Goal: Task Accomplishment & Management: Manage account settings

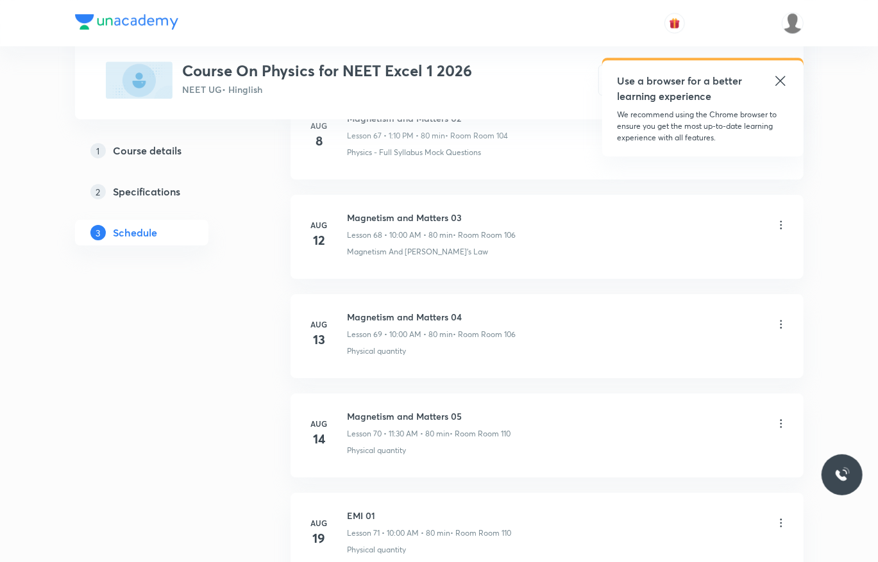
scroll to position [7385, 0]
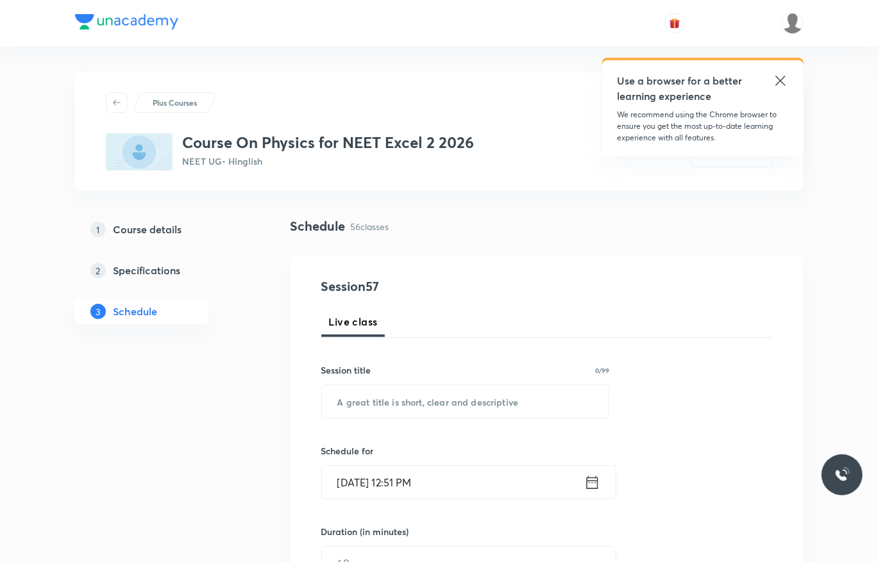
scroll to position [6057, 0]
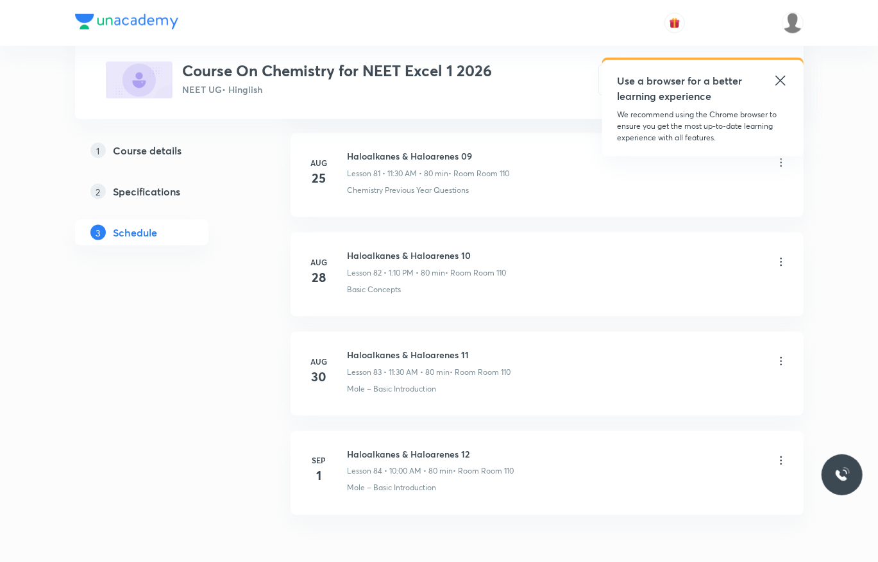
scroll to position [8867, 0]
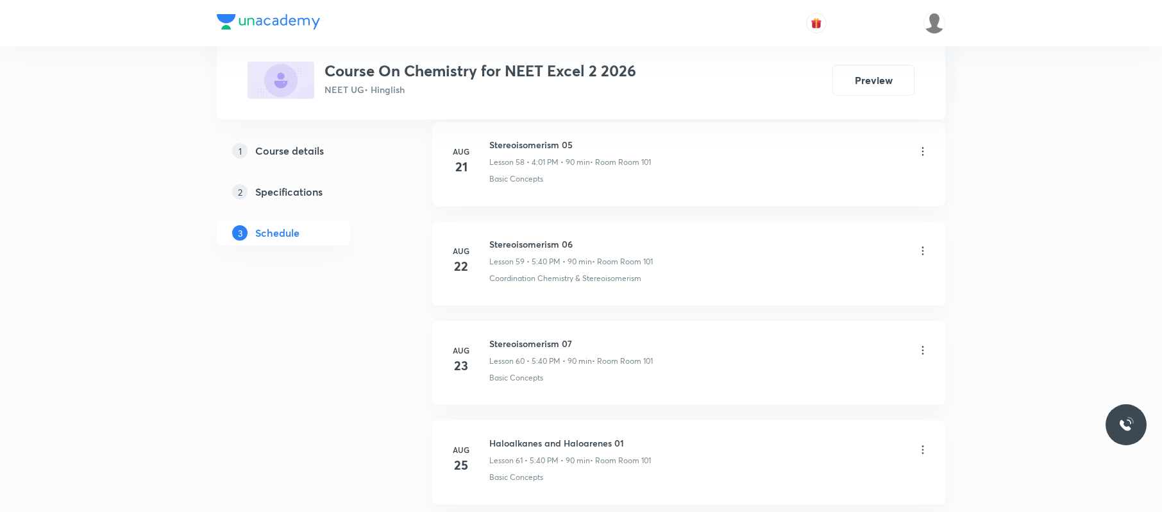
scroll to position [6464, 0]
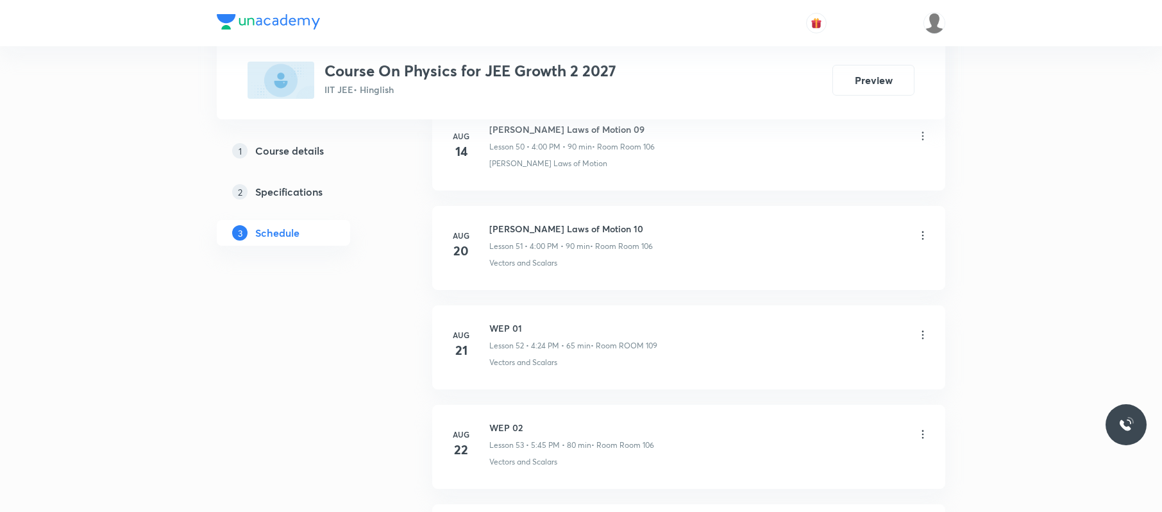
scroll to position [6208, 0]
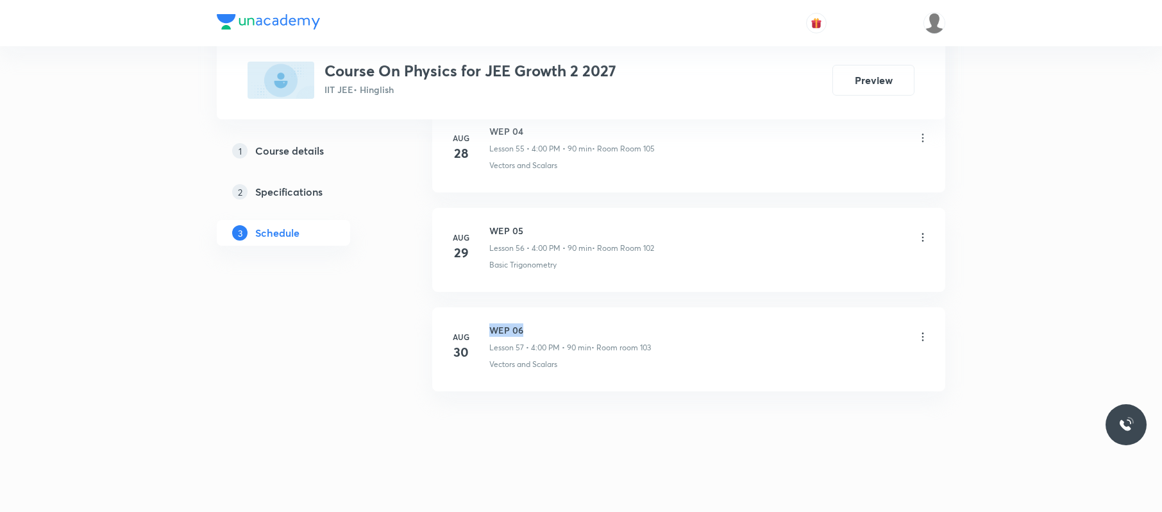
drag, startPoint x: 532, startPoint y: 312, endPoint x: 475, endPoint y: 311, distance: 56.4
click at [475, 311] on li "Aug 30 WEP 06 Lesson 57 • 4:00 PM • 90 min • Room room 103 Vectors and Scalars" at bounding box center [688, 349] width 513 height 84
copy h6 "WEP 06"
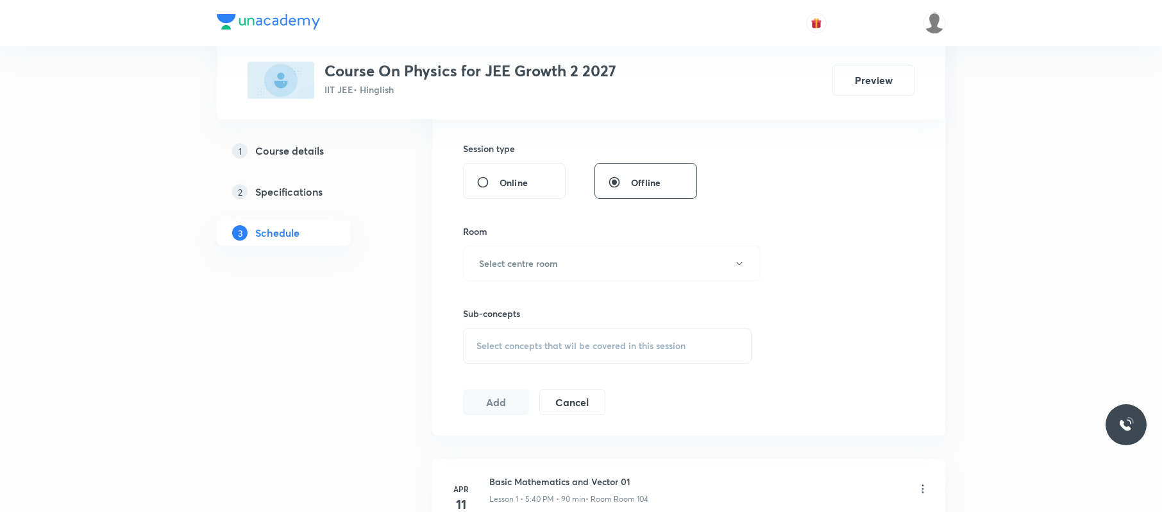
scroll to position [0, 0]
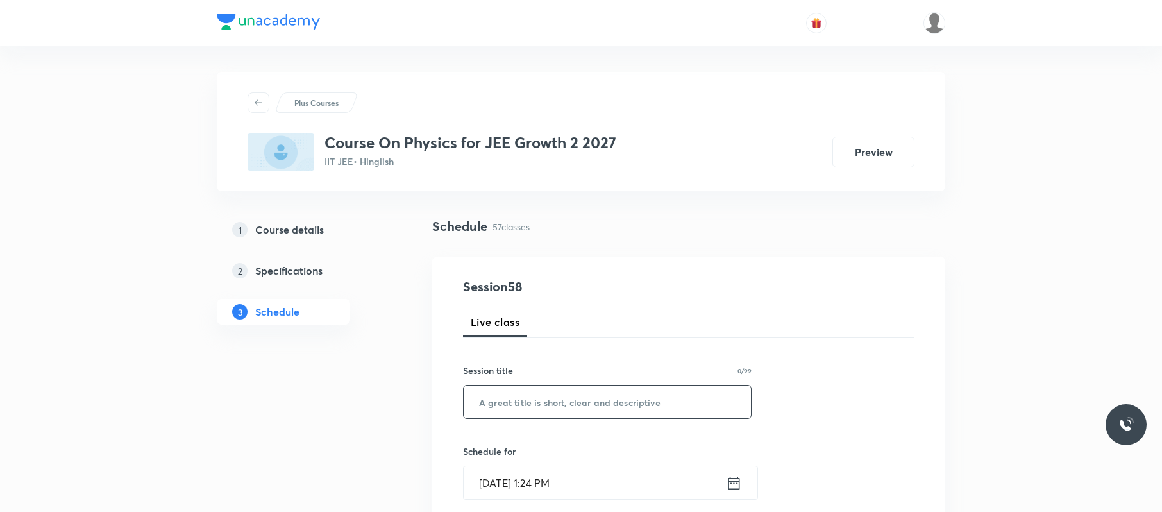
click at [614, 383] on input "text" at bounding box center [607, 401] width 287 height 33
paste input "WEP 06"
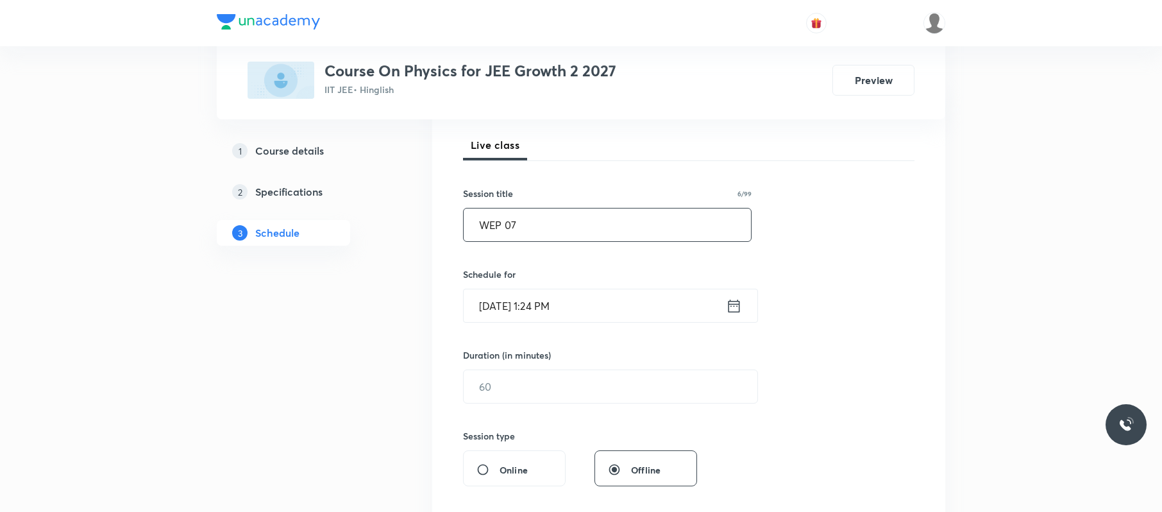
scroll to position [178, 0]
type input "WEP 07"
click at [621, 291] on input "[DATE] 1:24 PM" at bounding box center [595, 304] width 262 height 33
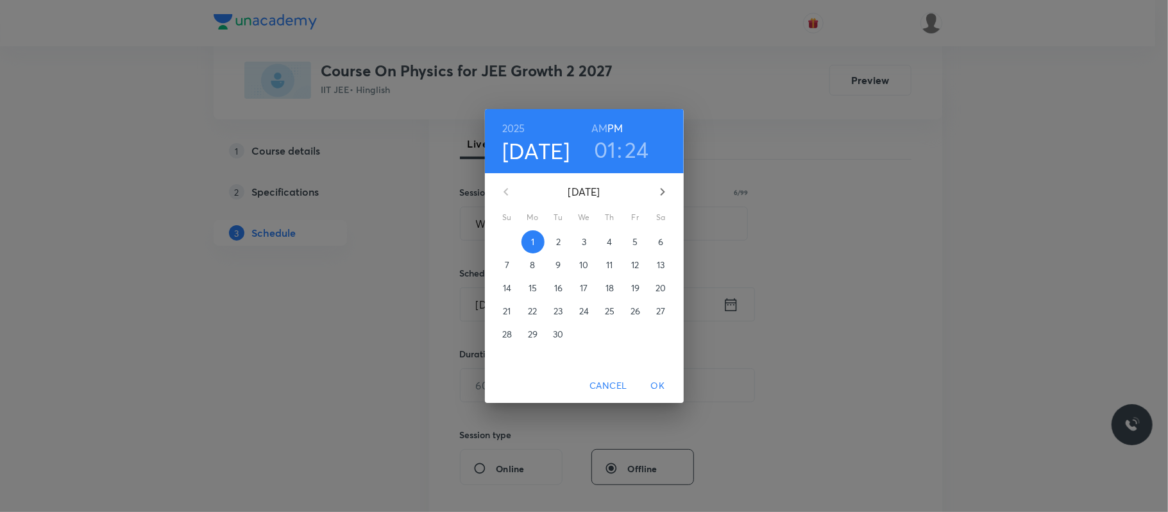
click at [609, 152] on h3 "01" at bounding box center [605, 149] width 22 height 27
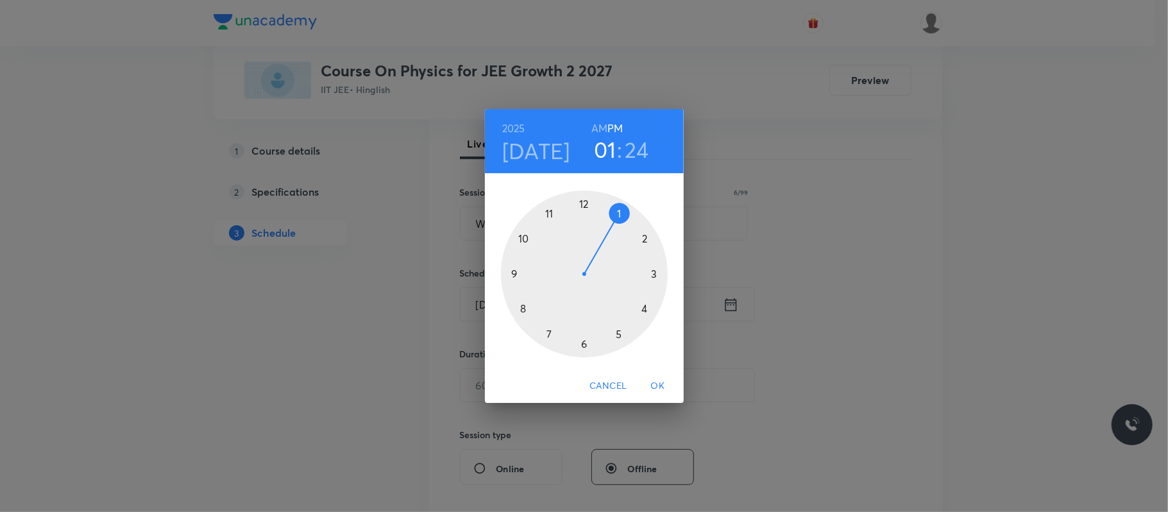
click at [643, 310] on div at bounding box center [584, 273] width 167 height 167
click at [585, 201] on div at bounding box center [584, 273] width 167 height 167
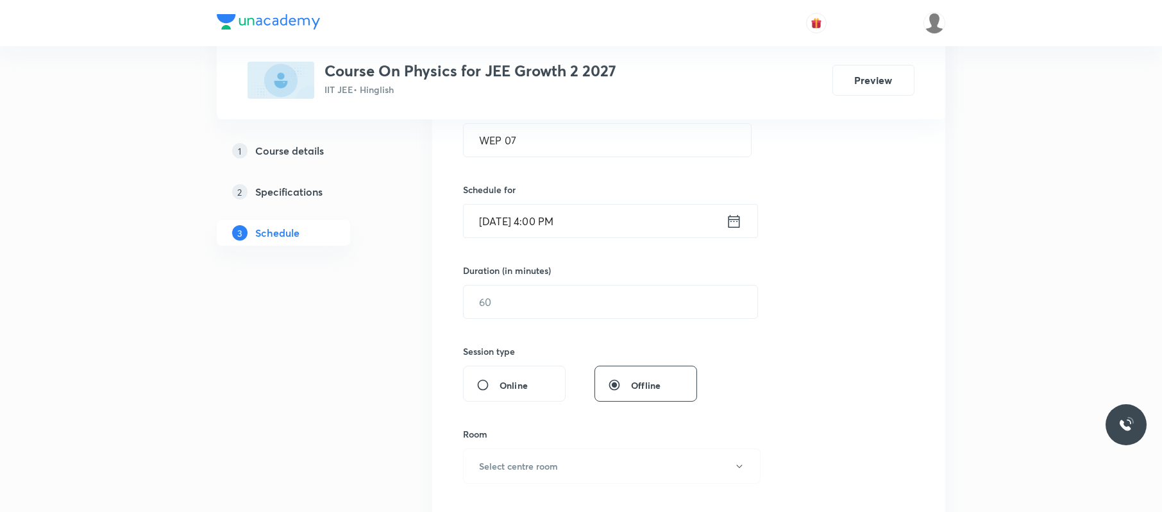
scroll to position [262, 0]
click at [591, 308] on input "text" at bounding box center [611, 301] width 294 height 33
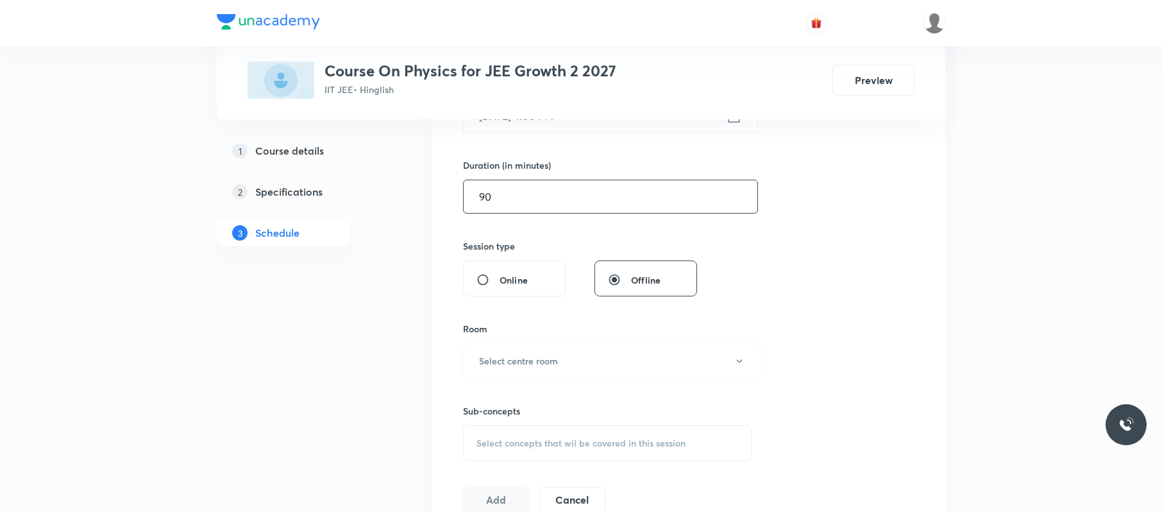
scroll to position [368, 0]
type input "90"
click at [566, 352] on button "Select centre room" at bounding box center [612, 359] width 298 height 35
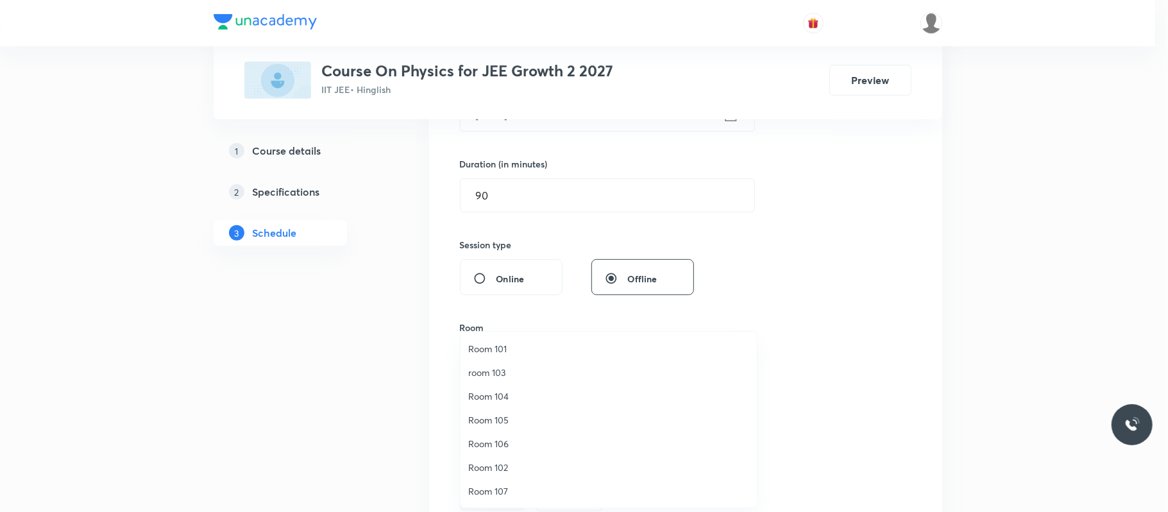
click at [516, 364] on li "room 103" at bounding box center [608, 372] width 296 height 24
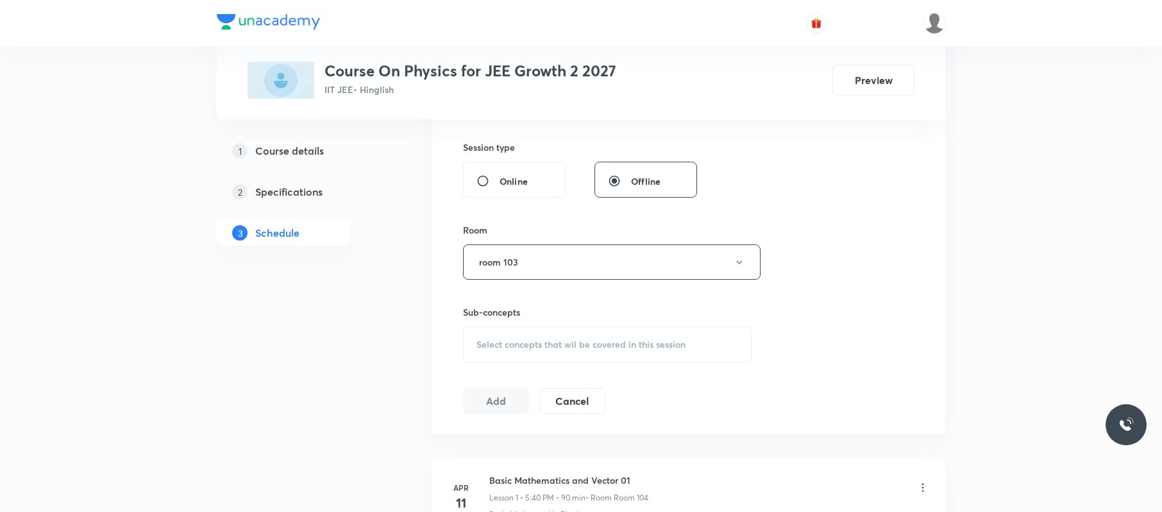
scroll to position [467, 0]
click at [610, 342] on span "Select concepts that wil be covered in this session" at bounding box center [580, 343] width 209 height 10
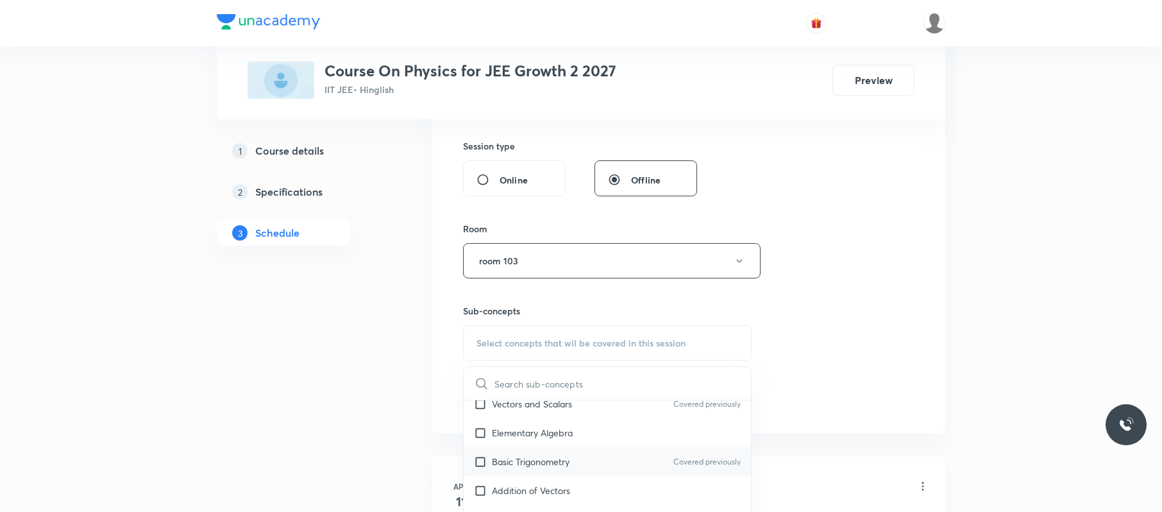
scroll to position [127, 0]
click at [555, 383] on p "Basic Trigonometry" at bounding box center [531, 460] width 78 height 13
checkbox input "true"
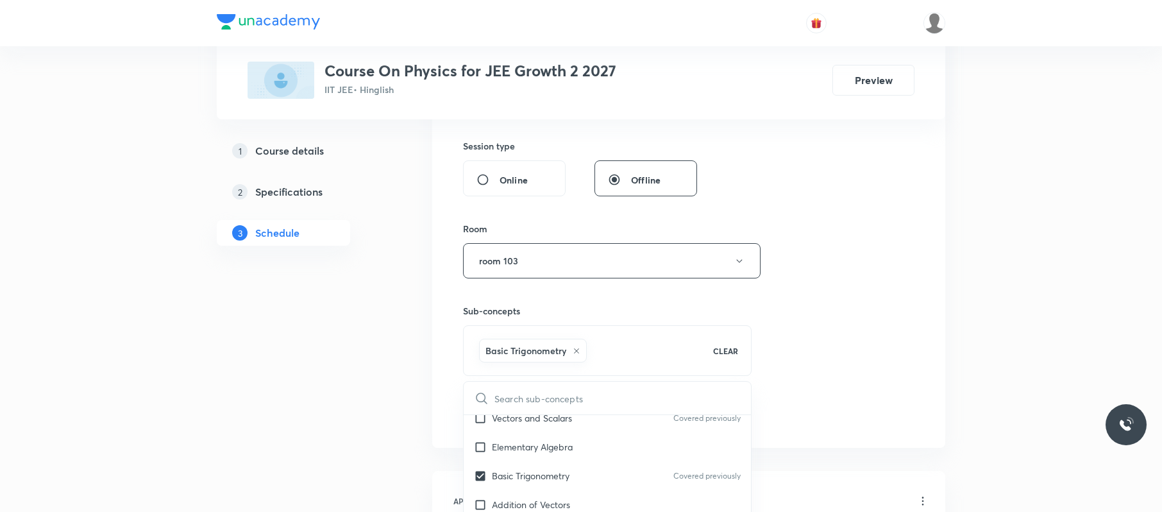
drag, startPoint x: 1049, startPoint y: 247, endPoint x: 873, endPoint y: 296, distance: 182.5
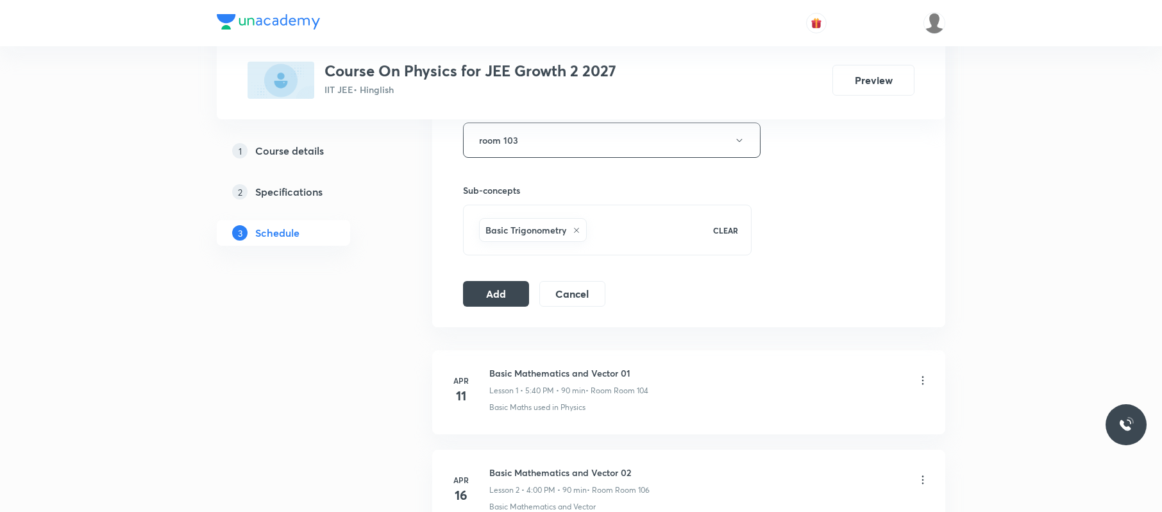
scroll to position [590, 0]
click at [518, 293] on button "Add" at bounding box center [496, 290] width 66 height 26
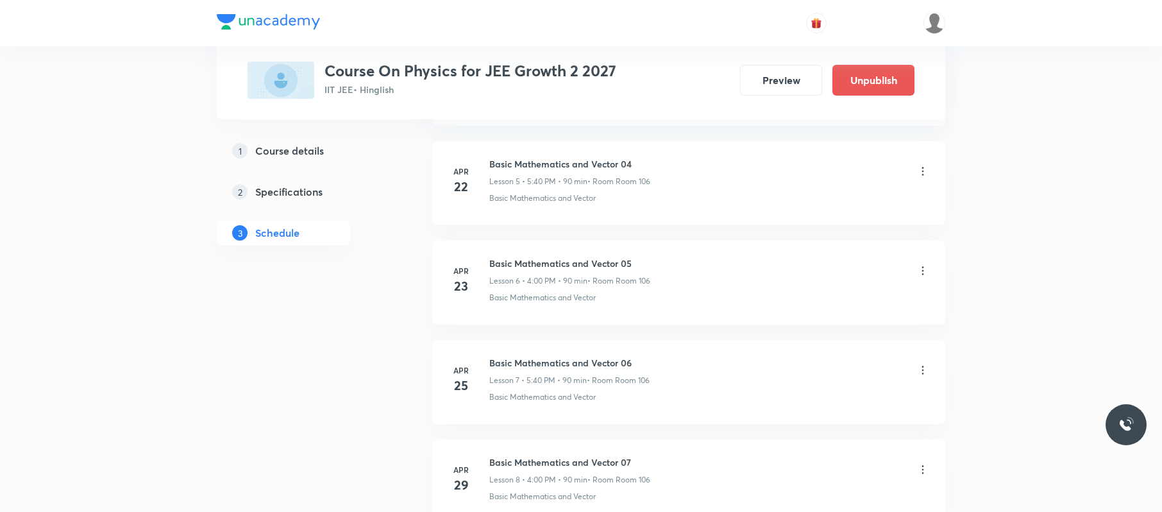
scroll to position [5717, 0]
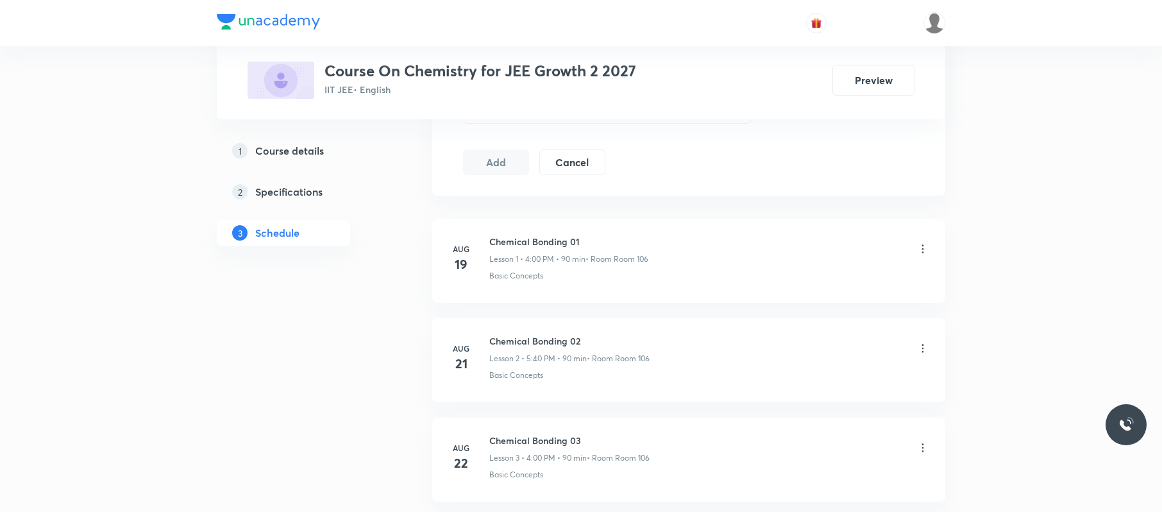
scroll to position [817, 0]
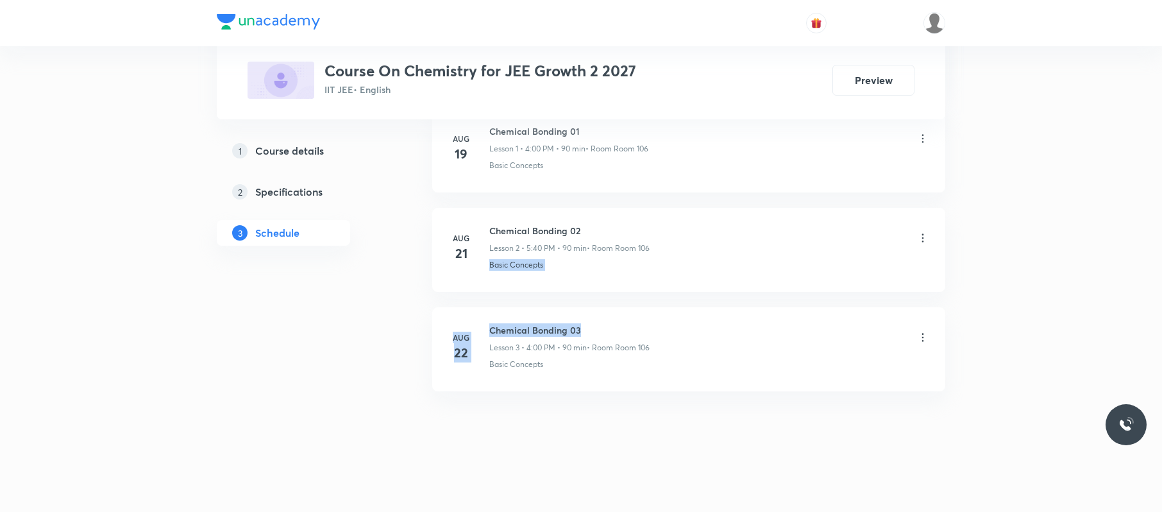
drag, startPoint x: 616, startPoint y: 298, endPoint x: 488, endPoint y: 292, distance: 128.4
click at [486, 291] on ul "[DATE] Chemical Bonding 01 Lesson 1 • 4:00 PM • 90 min • Room Room 106 Basic Co…" at bounding box center [688, 249] width 513 height 283
click at [496, 357] on div "Chemical Bonding 03 Lesson 3 • 4:00 PM • 90 min • Room Room 106 Basic Concepts" at bounding box center [709, 346] width 440 height 47
drag, startPoint x: 577, startPoint y: 315, endPoint x: 488, endPoint y: 305, distance: 89.7
click at [488, 305] on ul "[DATE] Chemical Bonding 01 Lesson 1 • 4:00 PM • 90 min • Room Room 106 Basic Co…" at bounding box center [688, 249] width 513 height 283
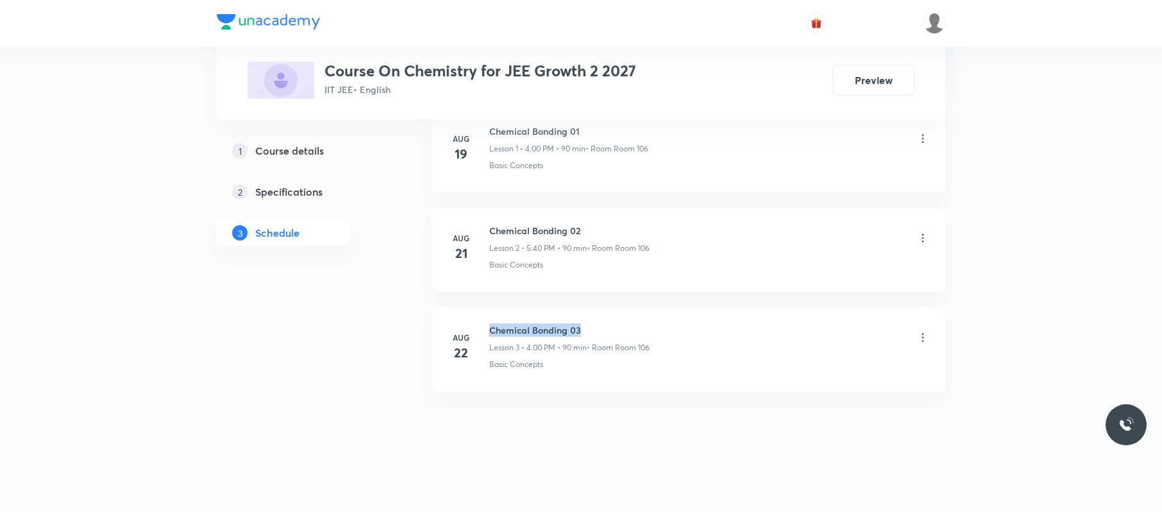
copy h6 "Chemical Bonding 03"
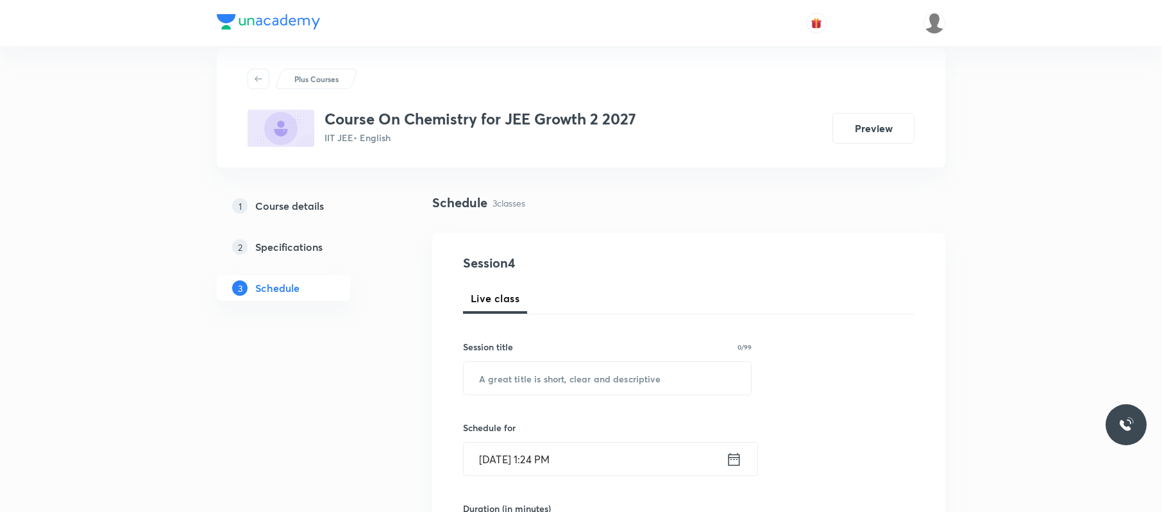
scroll to position [0, 0]
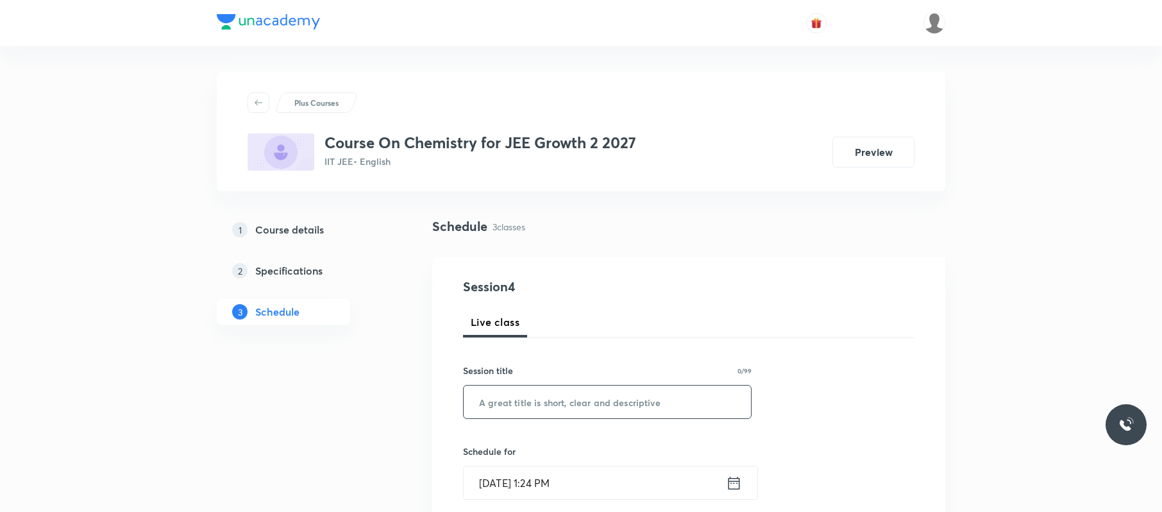
click at [650, 400] on input "text" at bounding box center [607, 401] width 287 height 33
paste input "Chemical Bonding 03"
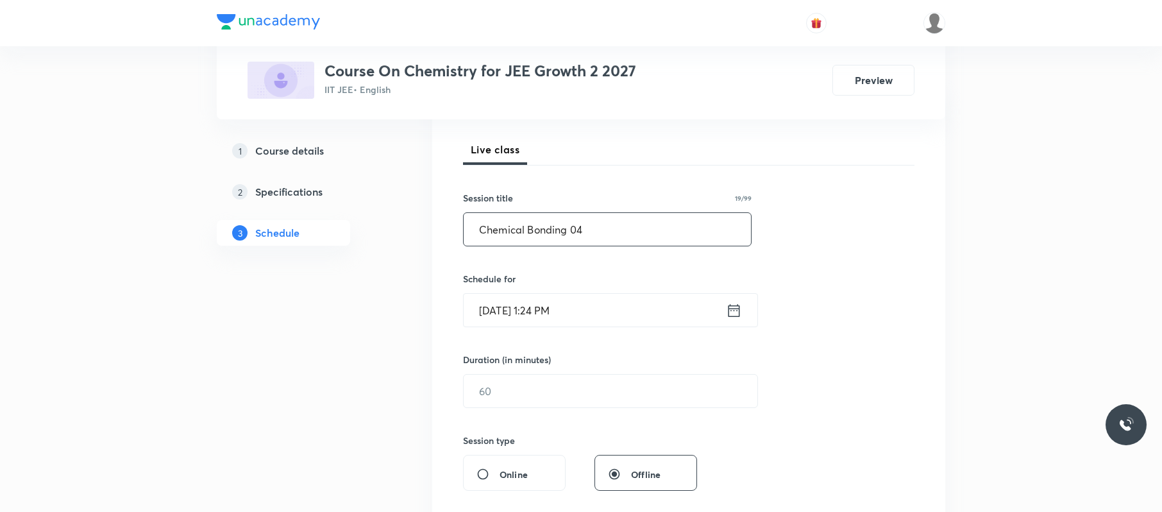
scroll to position [173, 0]
type input "Chemical Bonding 04"
click at [675, 307] on input "[DATE] 1:24 PM" at bounding box center [595, 309] width 262 height 33
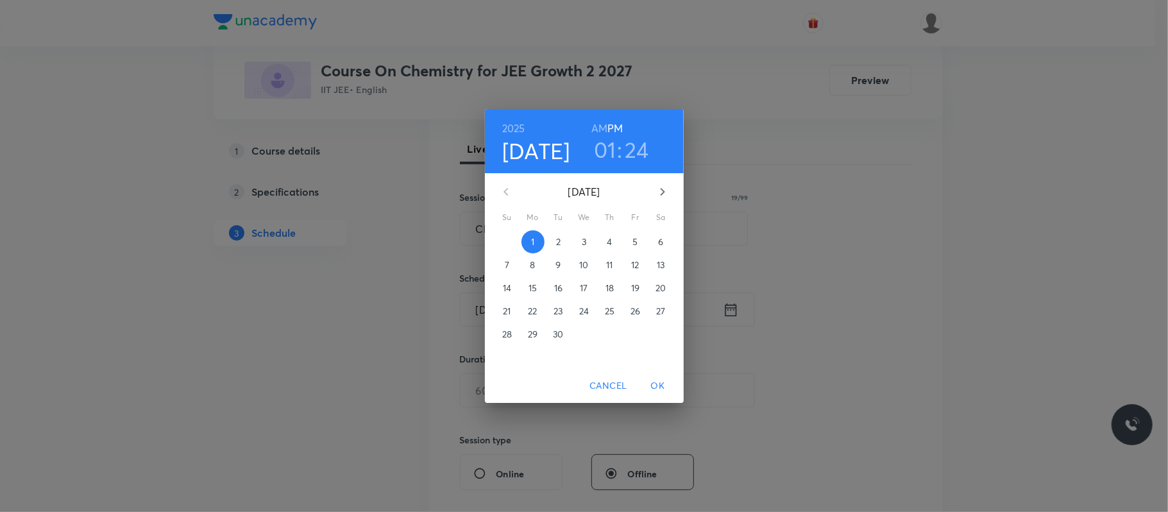
click at [603, 141] on h3 "01" at bounding box center [605, 149] width 22 height 27
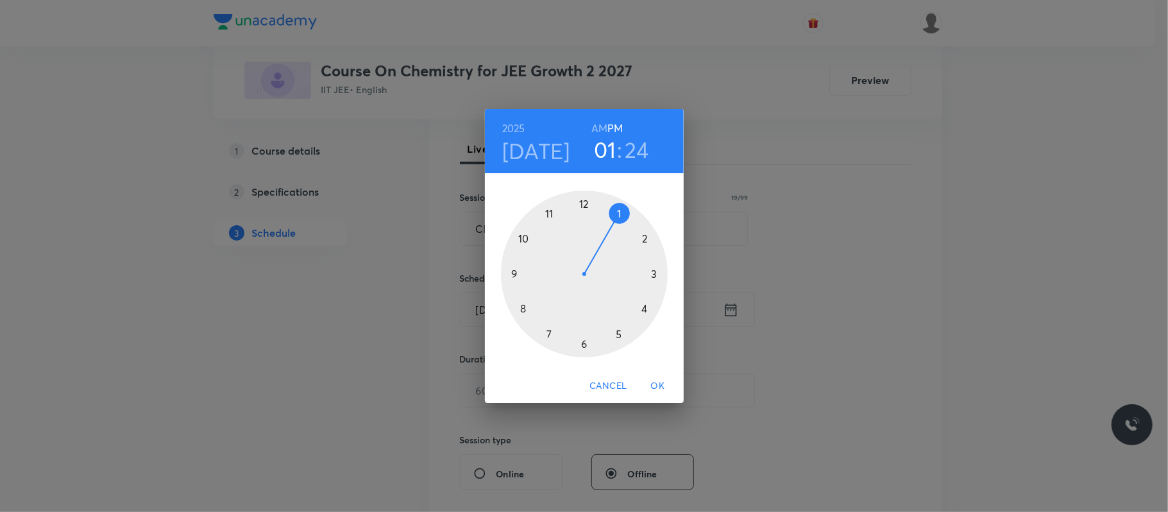
click at [621, 333] on div at bounding box center [584, 273] width 167 height 167
click at [527, 308] on div at bounding box center [584, 273] width 167 height 167
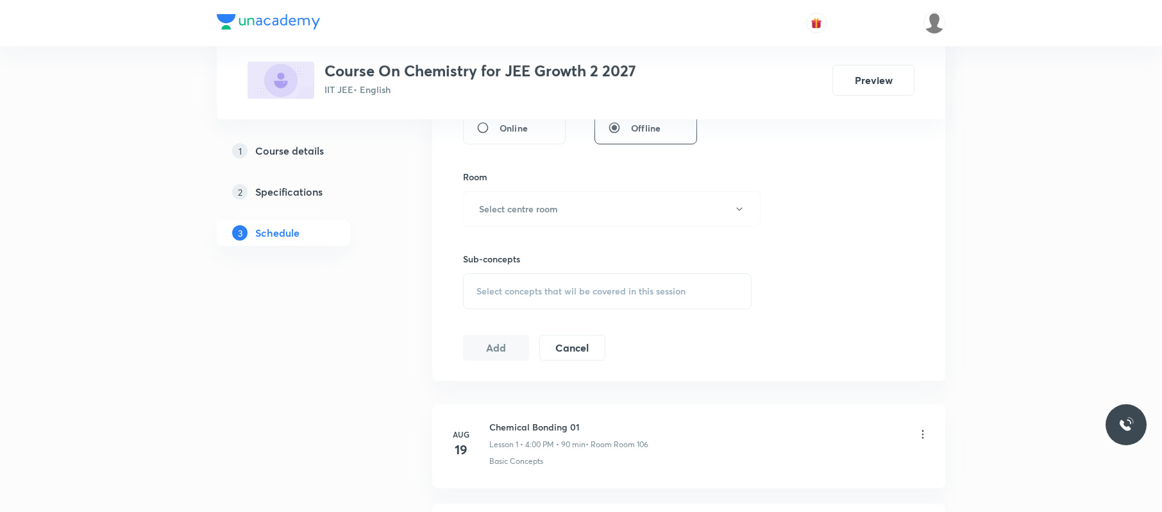
scroll to position [548, 0]
